Goal: Find specific page/section: Find specific page/section

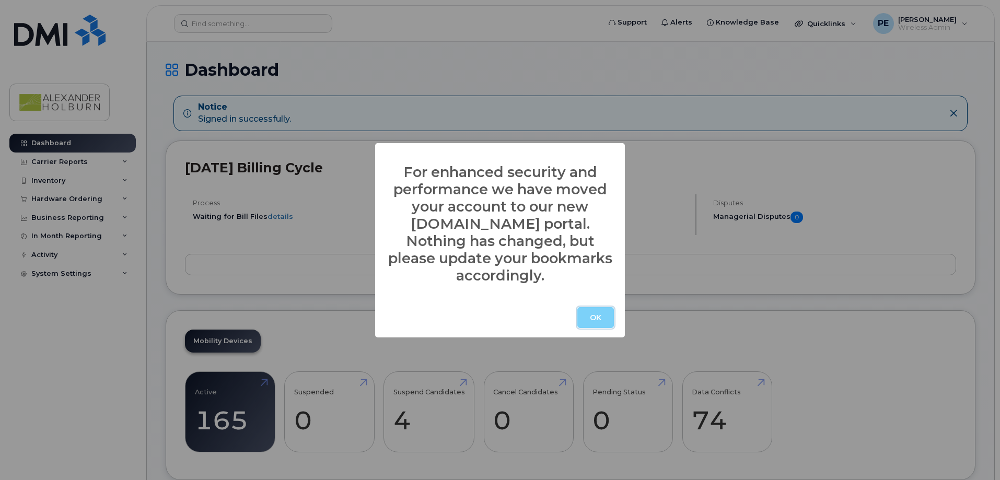
drag, startPoint x: 608, startPoint y: 312, endPoint x: 575, endPoint y: 292, distance: 38.9
click at [608, 312] on button "OK" at bounding box center [595, 317] width 37 height 21
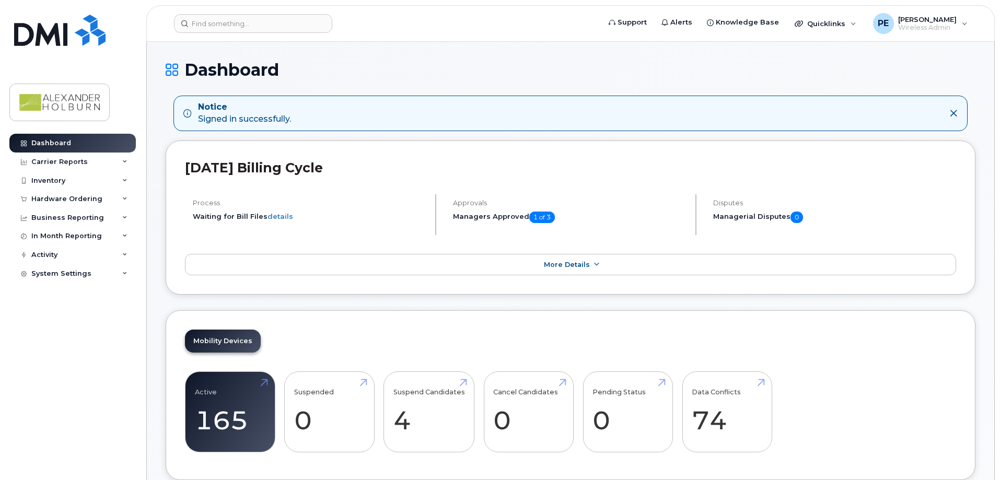
click at [259, 33] on header "Support Alerts Knowledge Base Quicklinks Suspend / Cancel Device Change SIM Car…" at bounding box center [570, 23] width 848 height 37
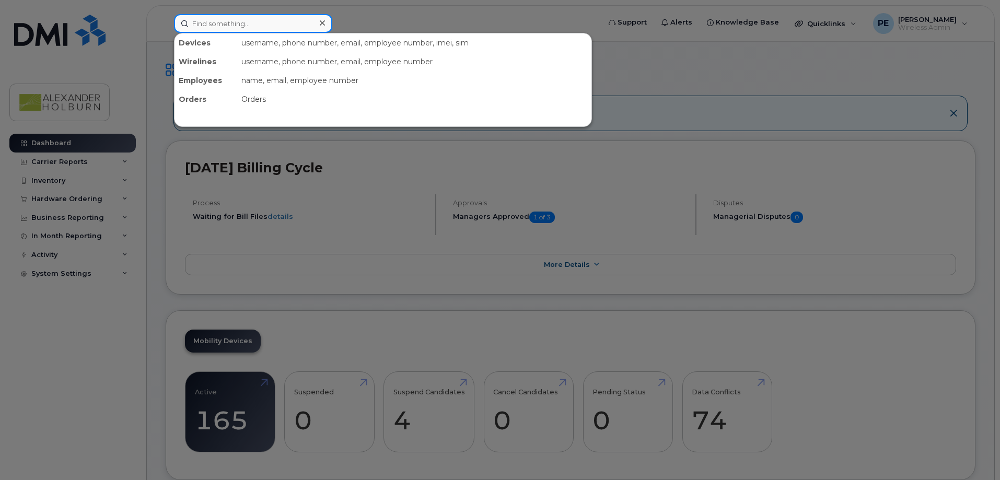
click at [241, 21] on input at bounding box center [253, 23] width 158 height 19
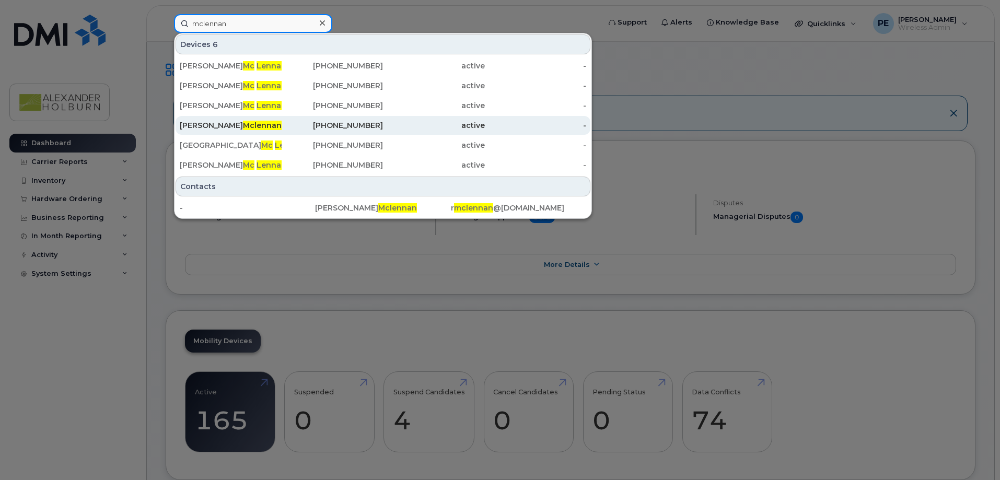
type input "mclennan"
click at [243, 123] on span "Mclennan" at bounding box center [262, 125] width 39 height 9
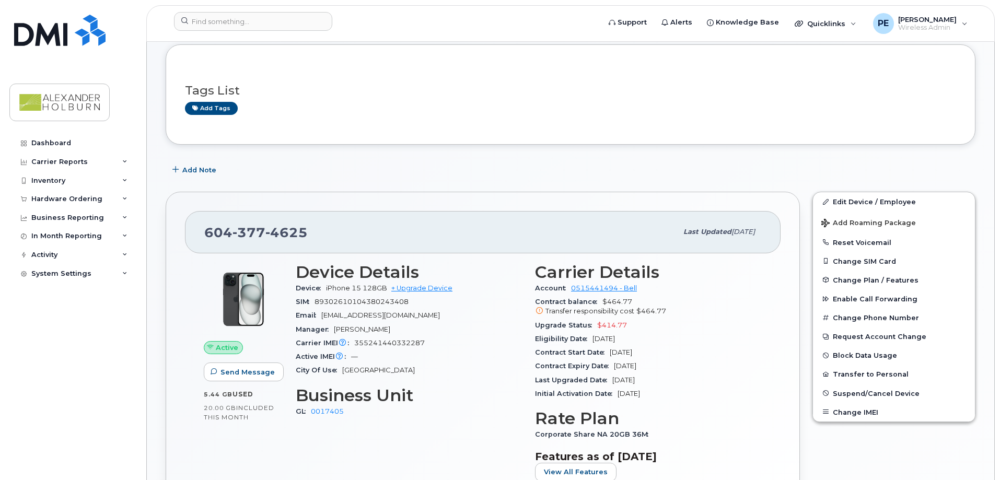
scroll to position [209, 0]
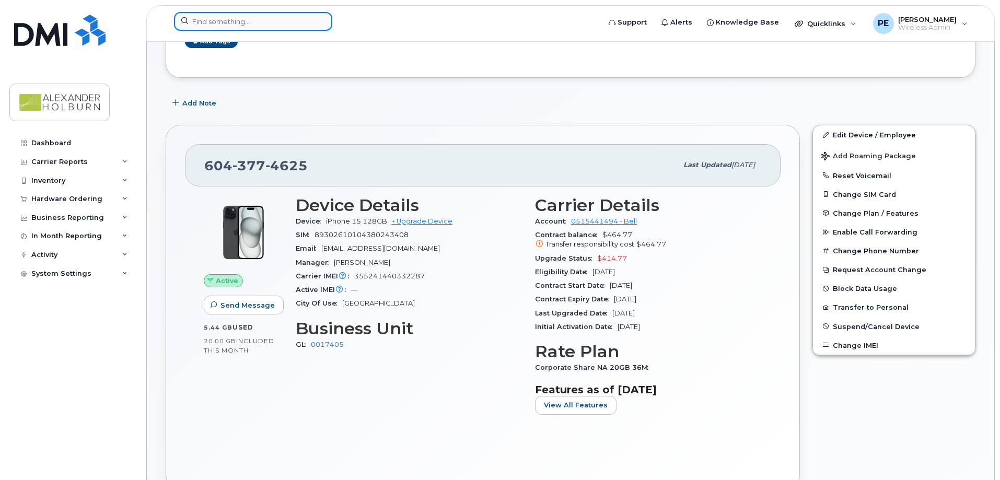
click at [257, 25] on input at bounding box center [253, 21] width 158 height 19
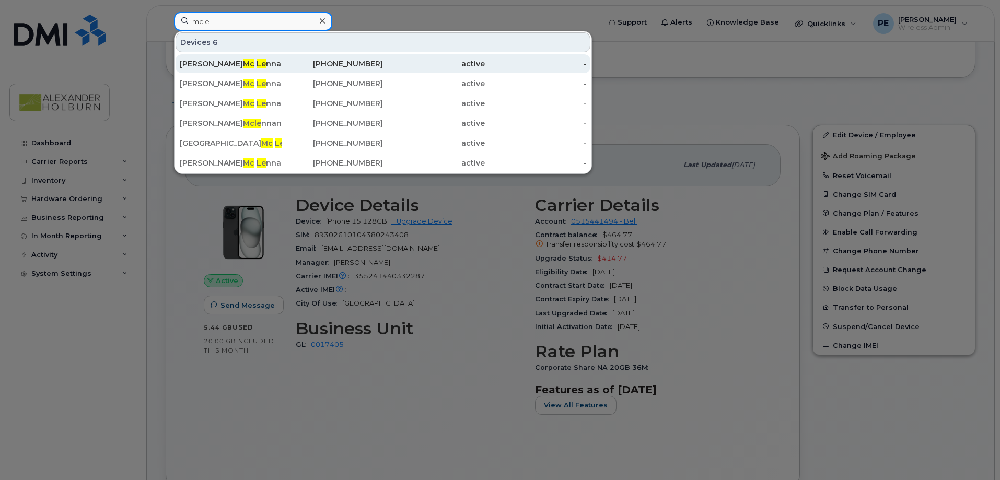
type input "mcle"
click at [262, 61] on div "Alex Mc Le nnan" at bounding box center [231, 64] width 102 height 10
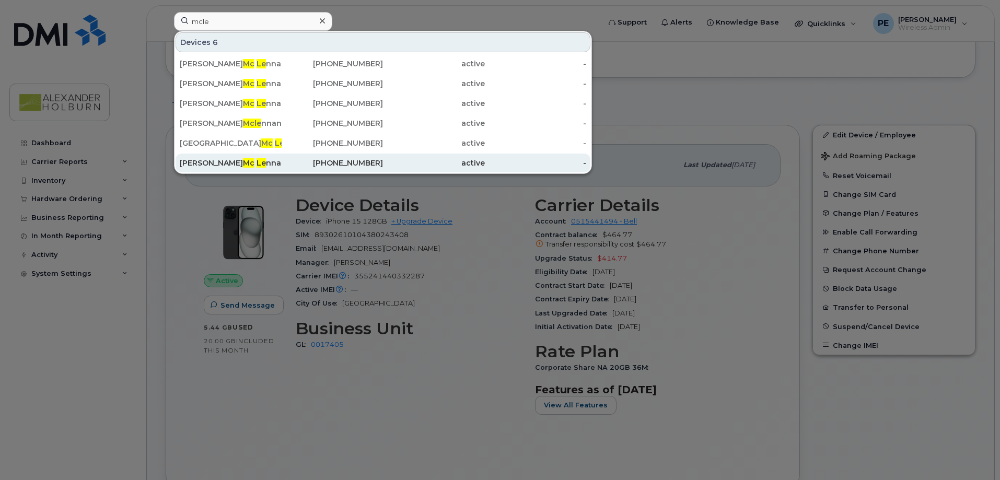
click at [210, 164] on div "Rebecca Mc Le nnan" at bounding box center [231, 163] width 102 height 10
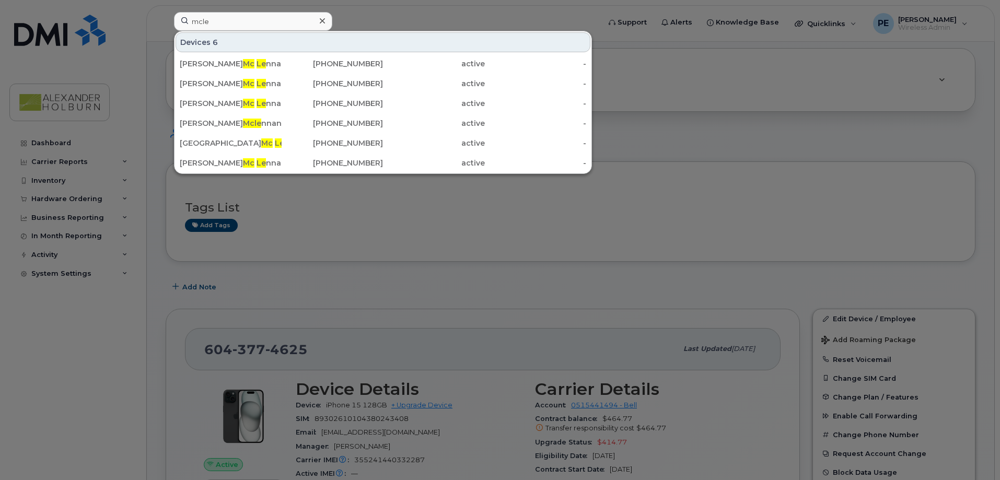
scroll to position [0, 0]
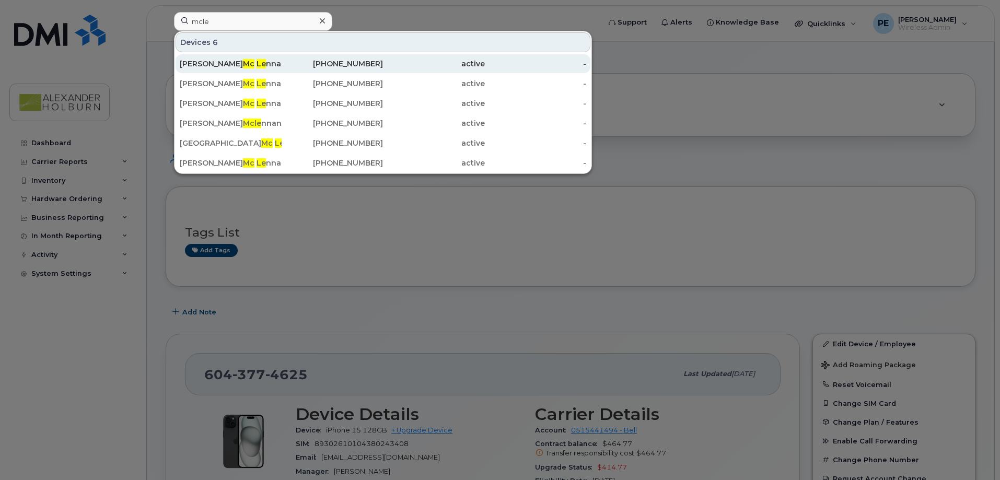
click at [352, 64] on div "604-358-9762" at bounding box center [333, 64] width 102 height 10
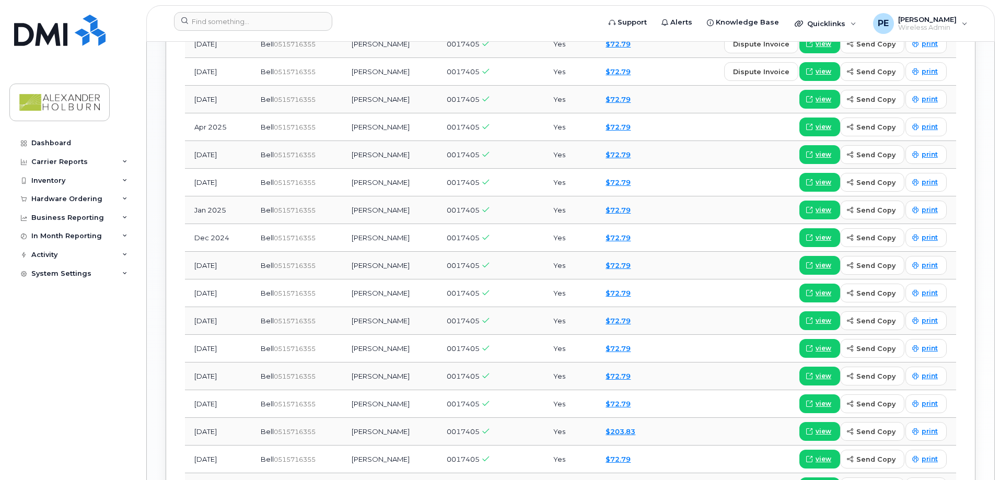
scroll to position [1045, 0]
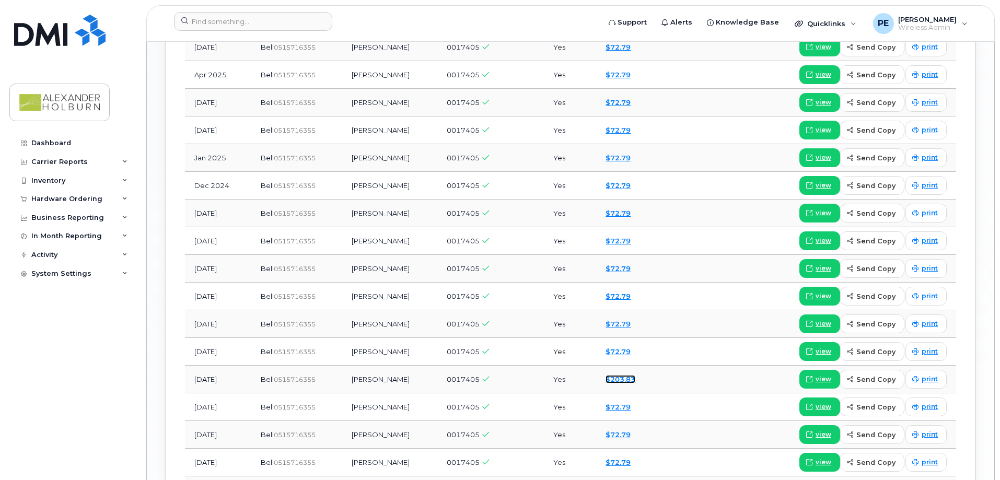
click at [624, 377] on link "$203.83" at bounding box center [621, 379] width 30 height 8
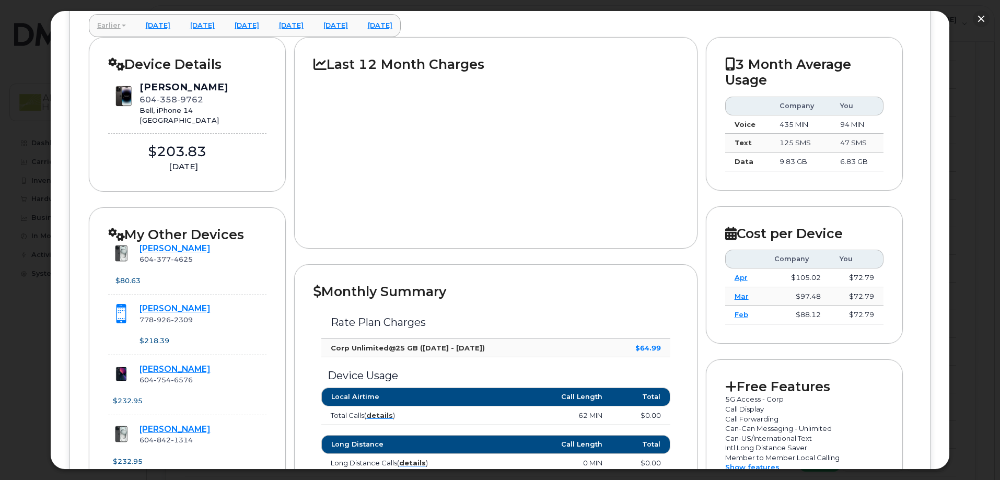
scroll to position [104, 0]
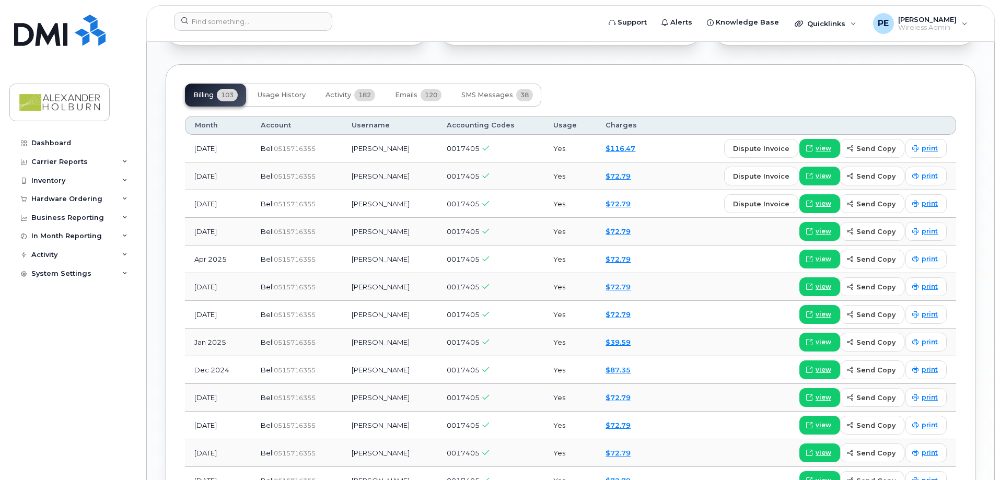
scroll to position [872, 0]
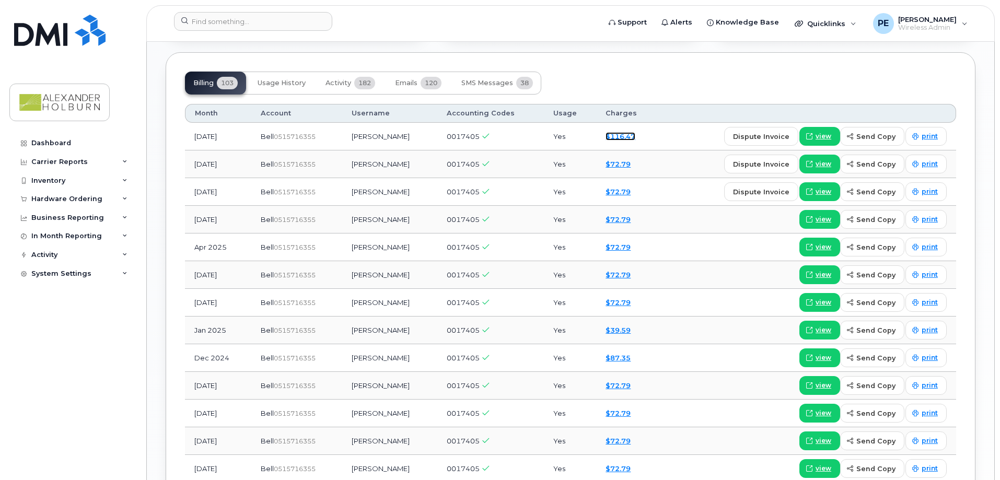
click at [625, 136] on link "$116.47" at bounding box center [621, 136] width 30 height 8
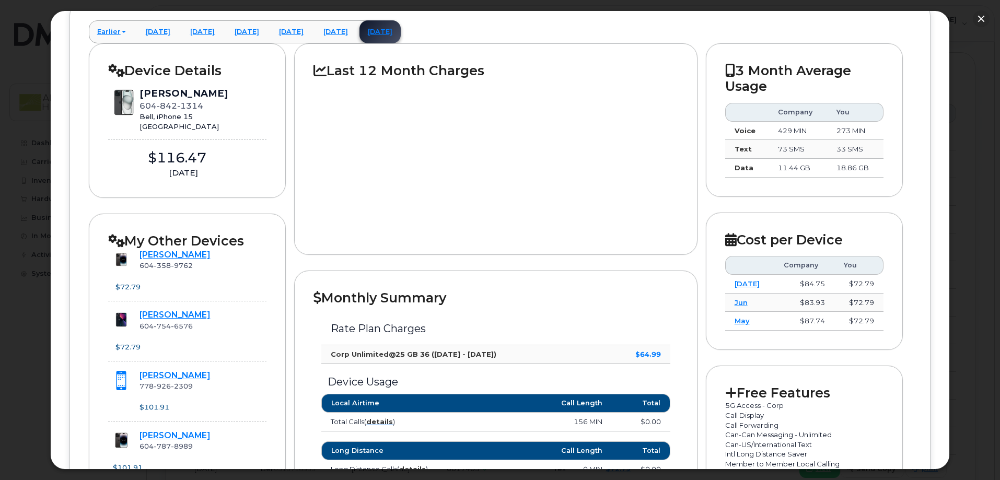
scroll to position [0, 0]
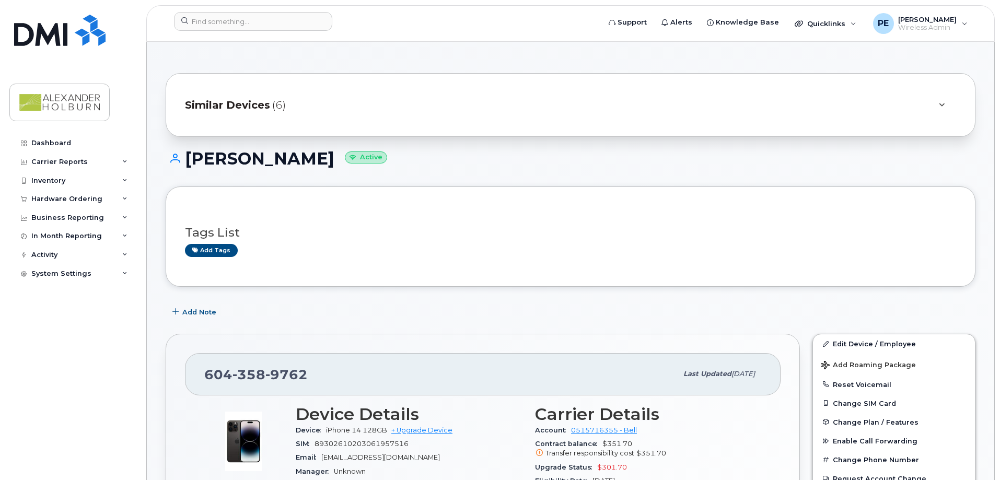
click at [258, 111] on span "Similar Devices" at bounding box center [227, 105] width 85 height 15
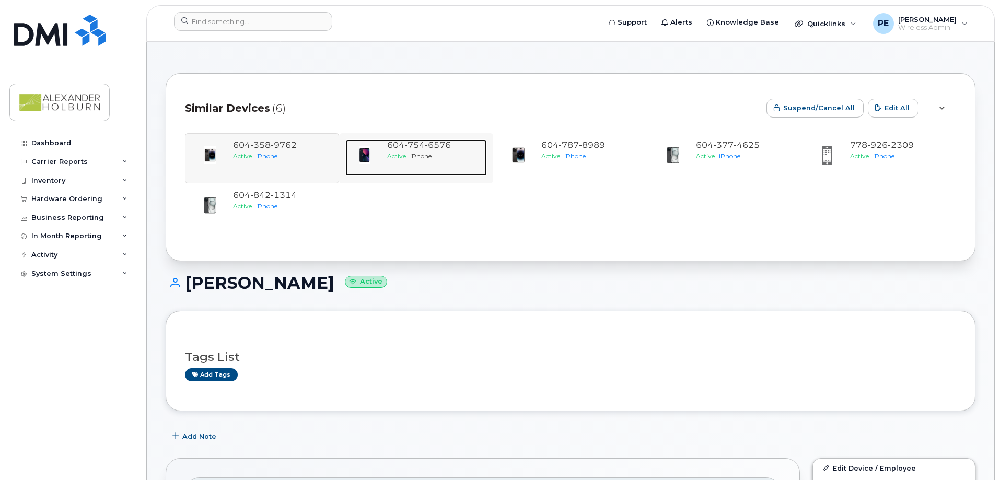
click at [438, 157] on div "Active iPhone" at bounding box center [435, 156] width 96 height 9
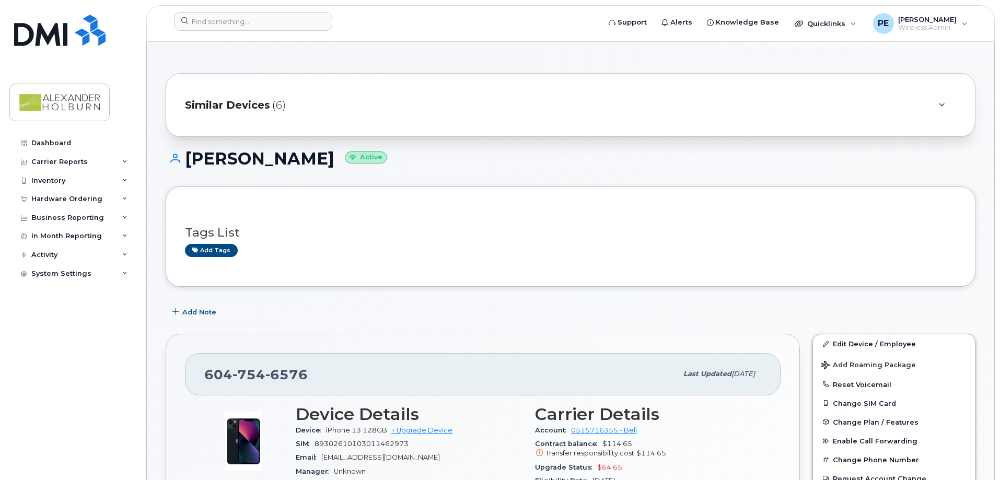
click at [227, 110] on span "Similar Devices" at bounding box center [227, 105] width 85 height 15
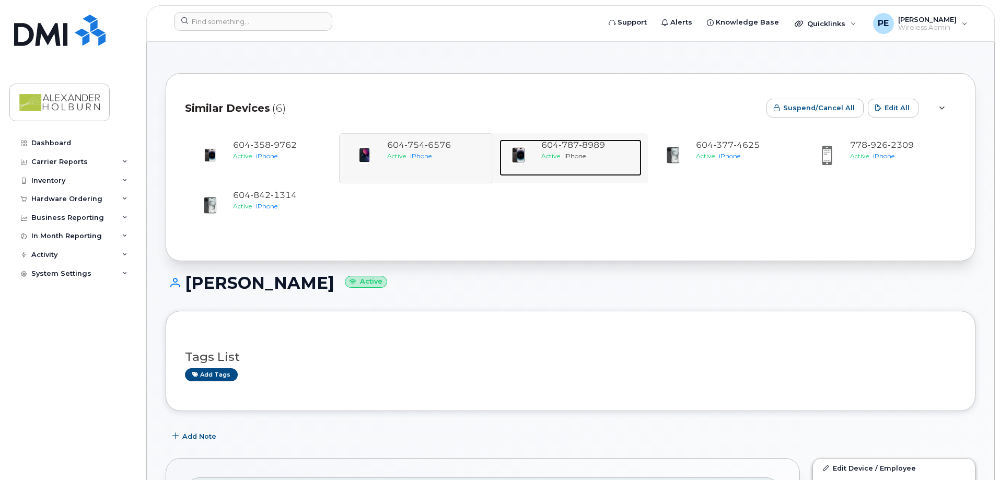
click at [558, 147] on span "604 787 8989" at bounding box center [573, 145] width 64 height 10
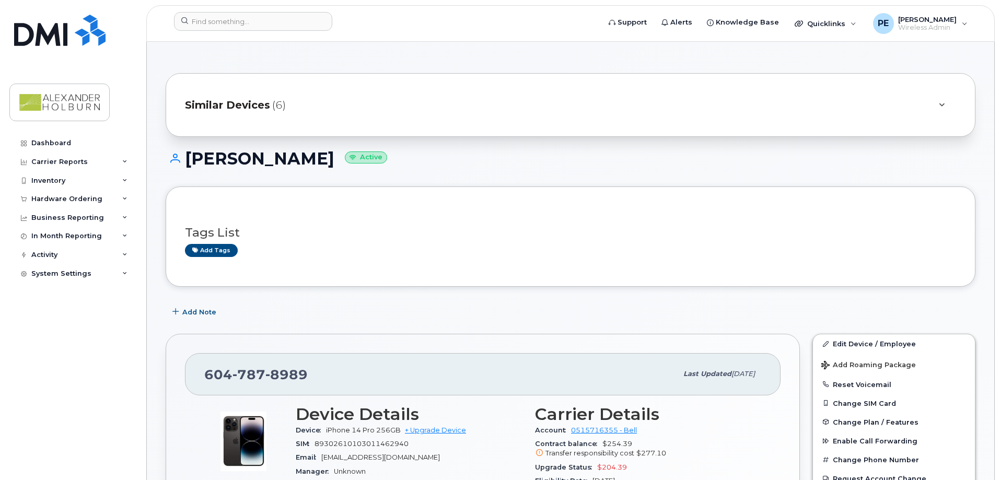
click at [229, 113] on div "Similar Devices (6)" at bounding box center [556, 104] width 742 height 25
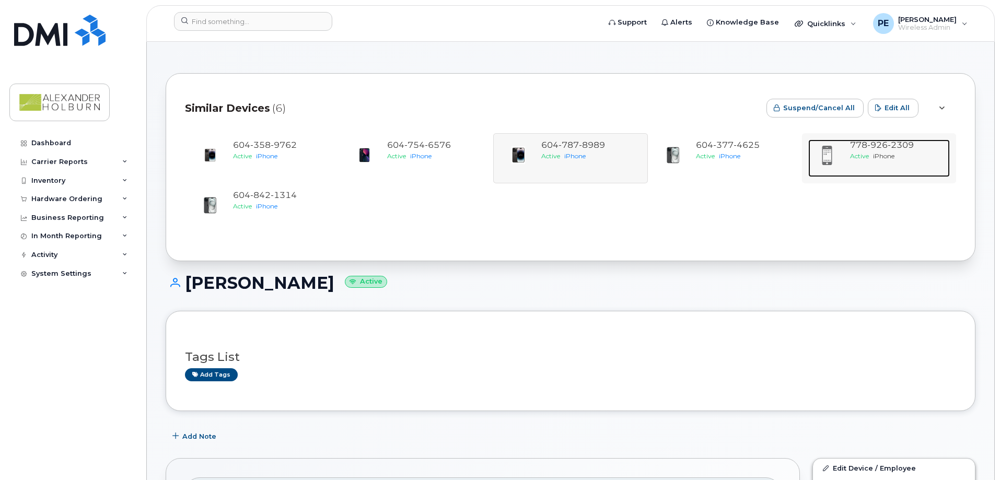
click at [852, 156] on span "Active" at bounding box center [859, 156] width 19 height 8
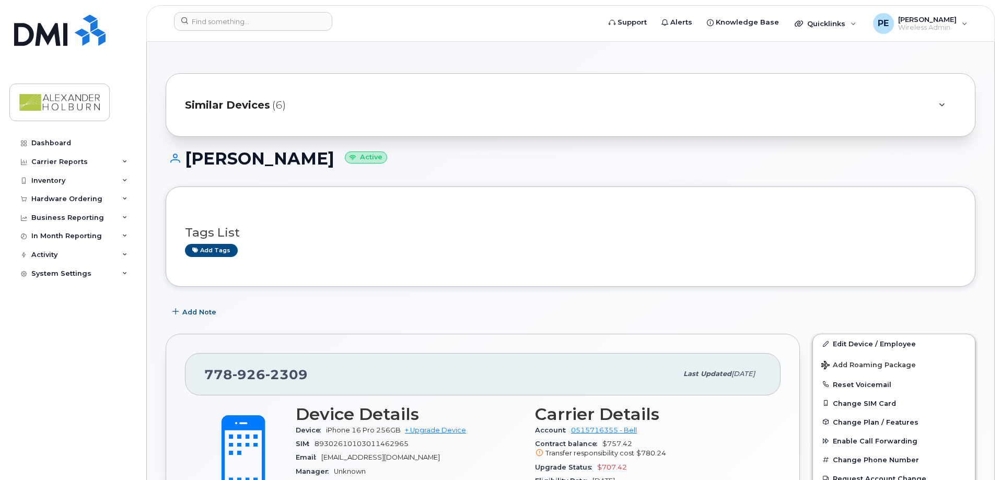
click at [234, 106] on span "Similar Devices" at bounding box center [227, 105] width 85 height 15
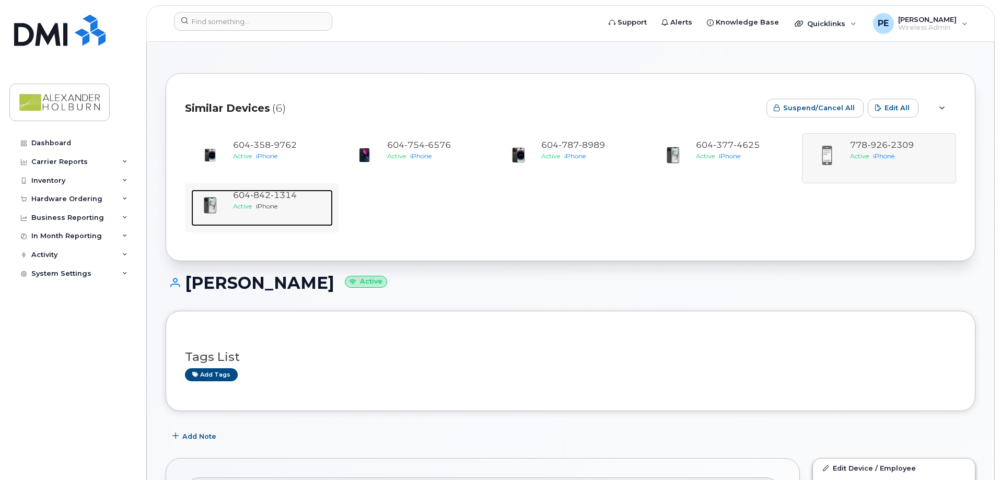
click at [261, 203] on span "iPhone" at bounding box center [266, 206] width 21 height 8
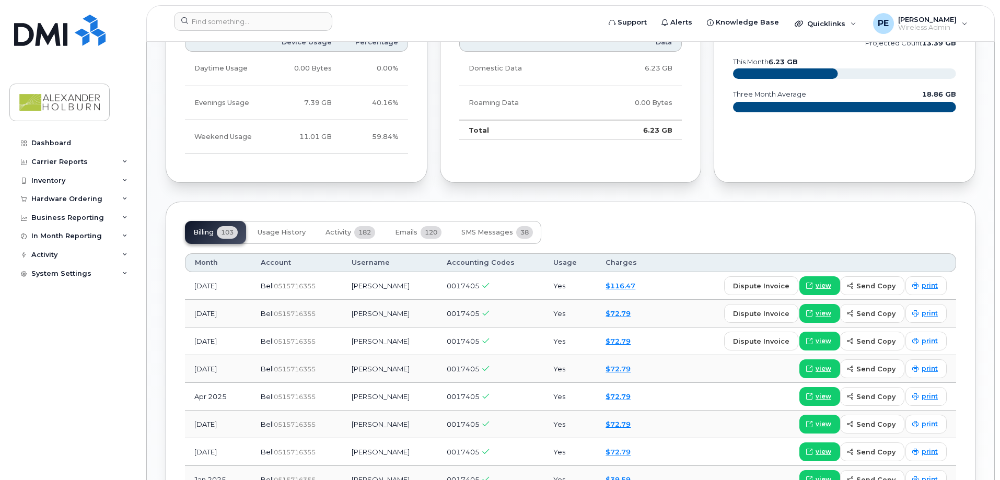
scroll to position [731, 0]
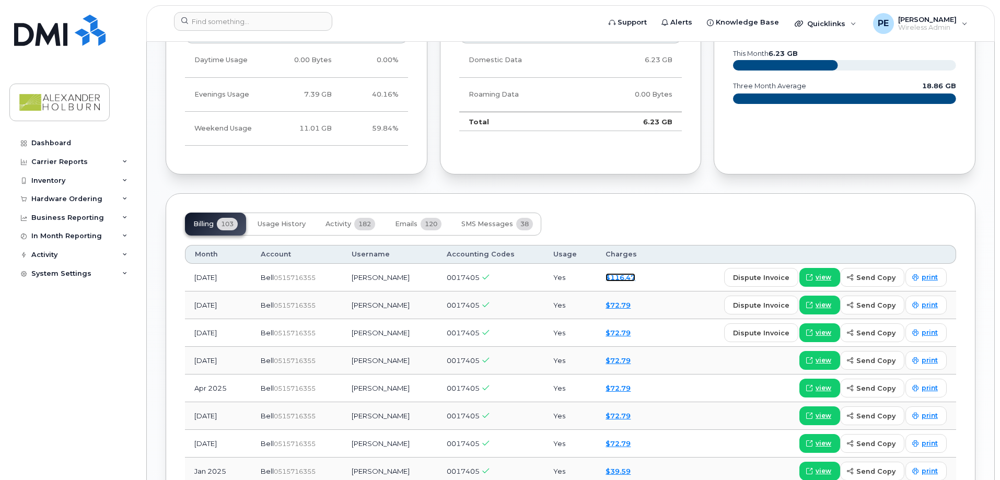
click at [626, 279] on link "$116.47" at bounding box center [621, 277] width 30 height 8
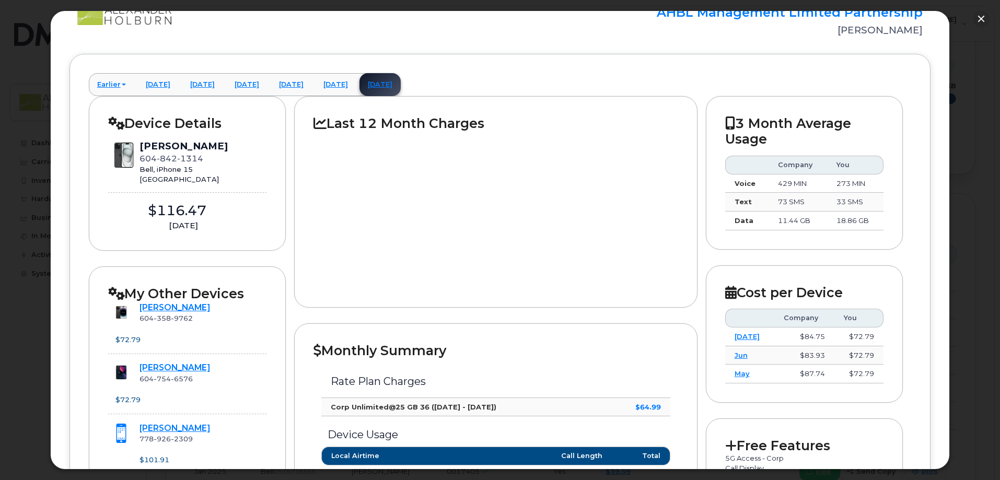
scroll to position [33, 0]
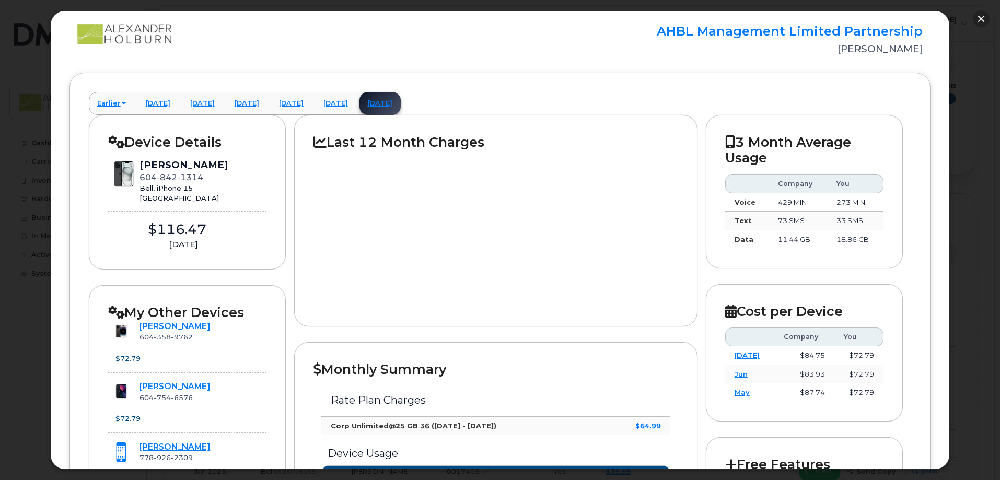
click at [981, 20] on button "button" at bounding box center [981, 18] width 17 height 17
